Goal: Information Seeking & Learning: Understand process/instructions

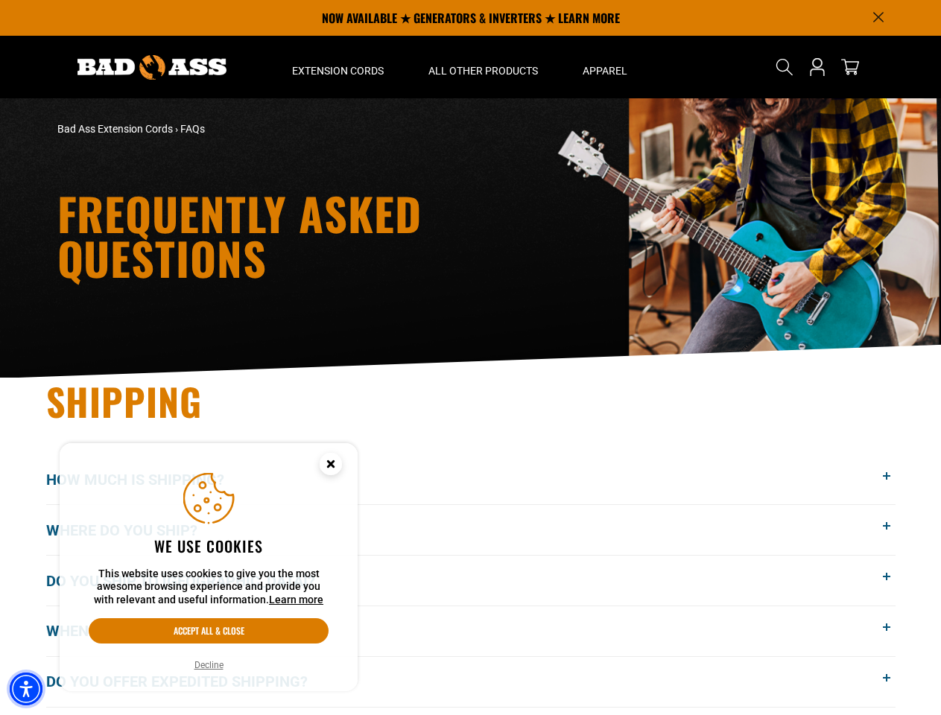
click at [26, 689] on img "Accessibility Menu" at bounding box center [26, 688] width 33 height 33
